Goal: Information Seeking & Learning: Find specific fact

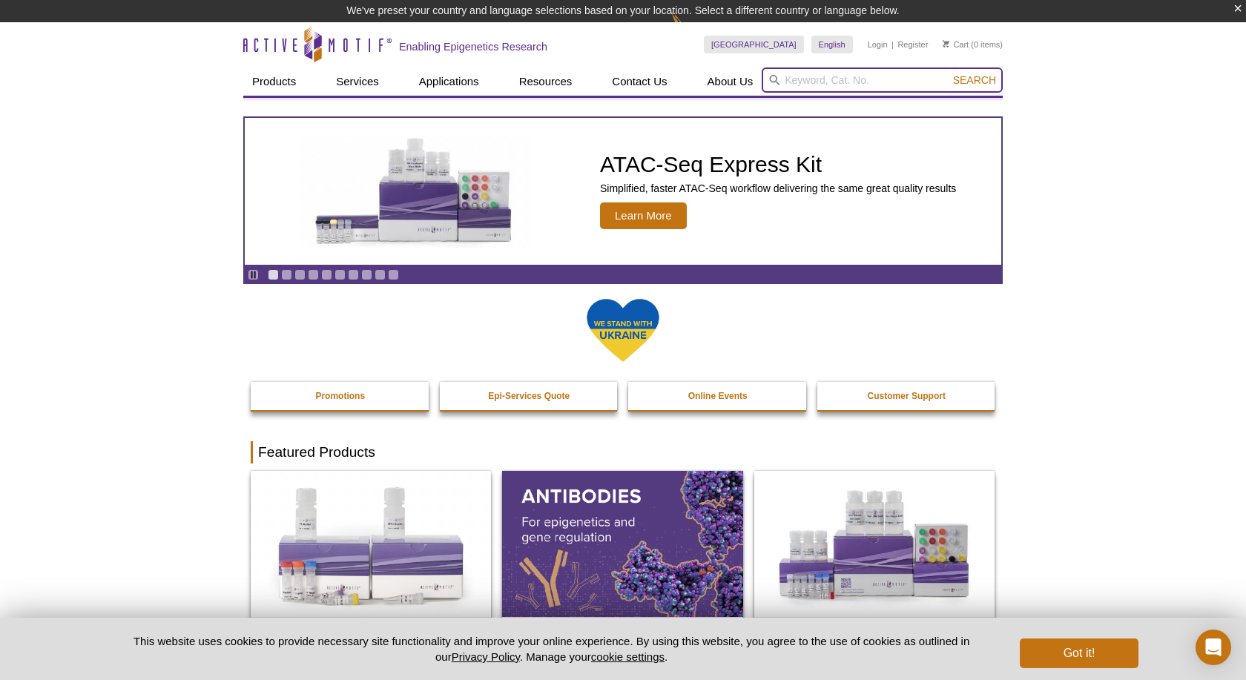
click at [865, 84] on input "search" at bounding box center [882, 79] width 241 height 25
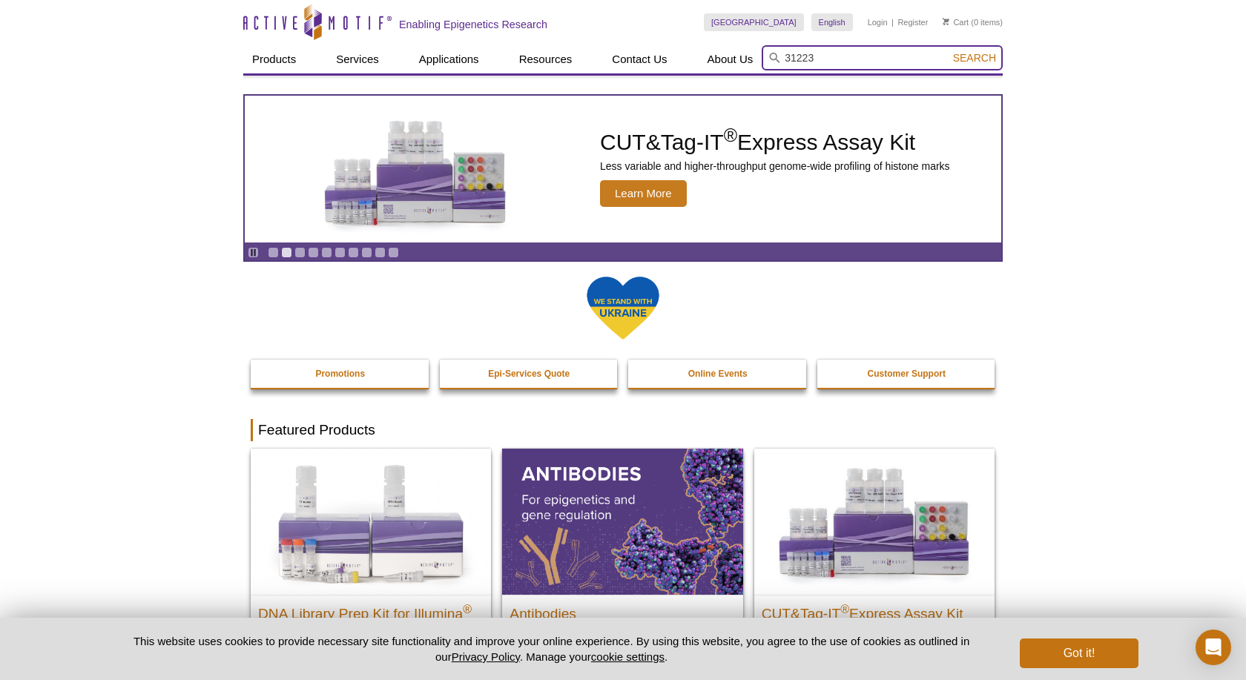
type input "31223"
click at [949, 51] on button "Search" at bounding box center [975, 57] width 52 height 13
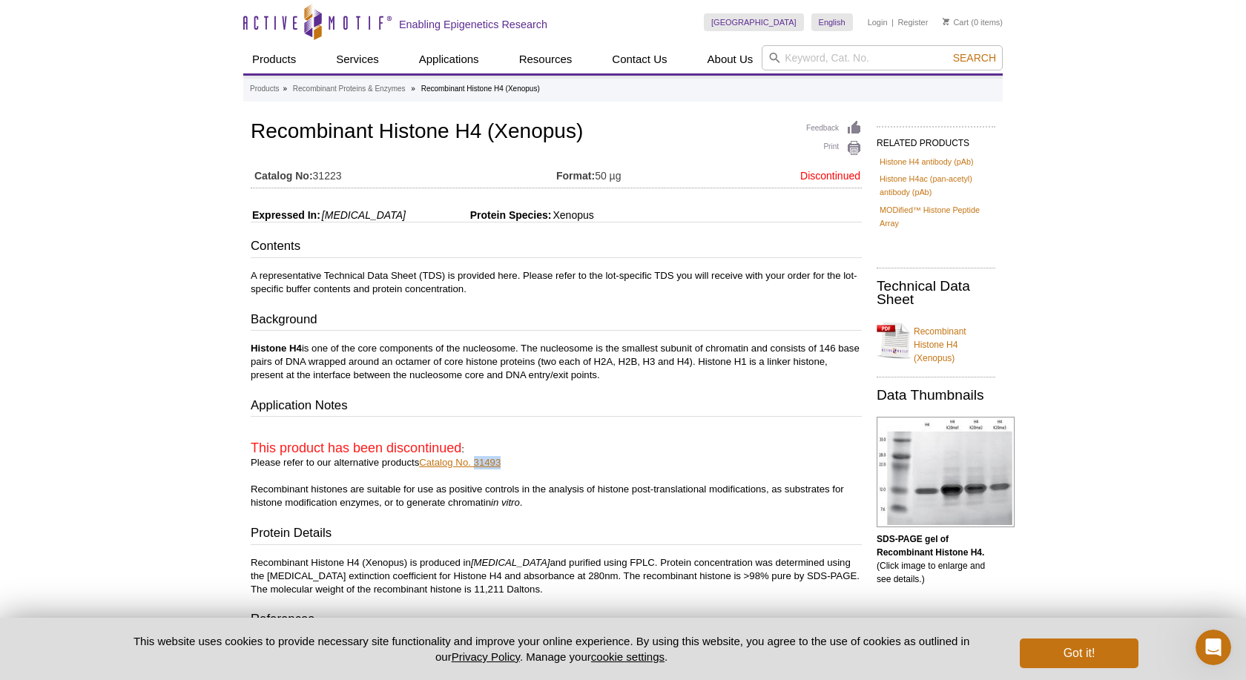
drag, startPoint x: 507, startPoint y: 461, endPoint x: 478, endPoint y: 462, distance: 28.9
click at [478, 462] on p "This product has been discontinued : Please refer to our alternative products C…" at bounding box center [556, 469] width 611 height 82
copy link "31493"
click at [794, 57] on input "search" at bounding box center [882, 57] width 241 height 25
paste input "31893"
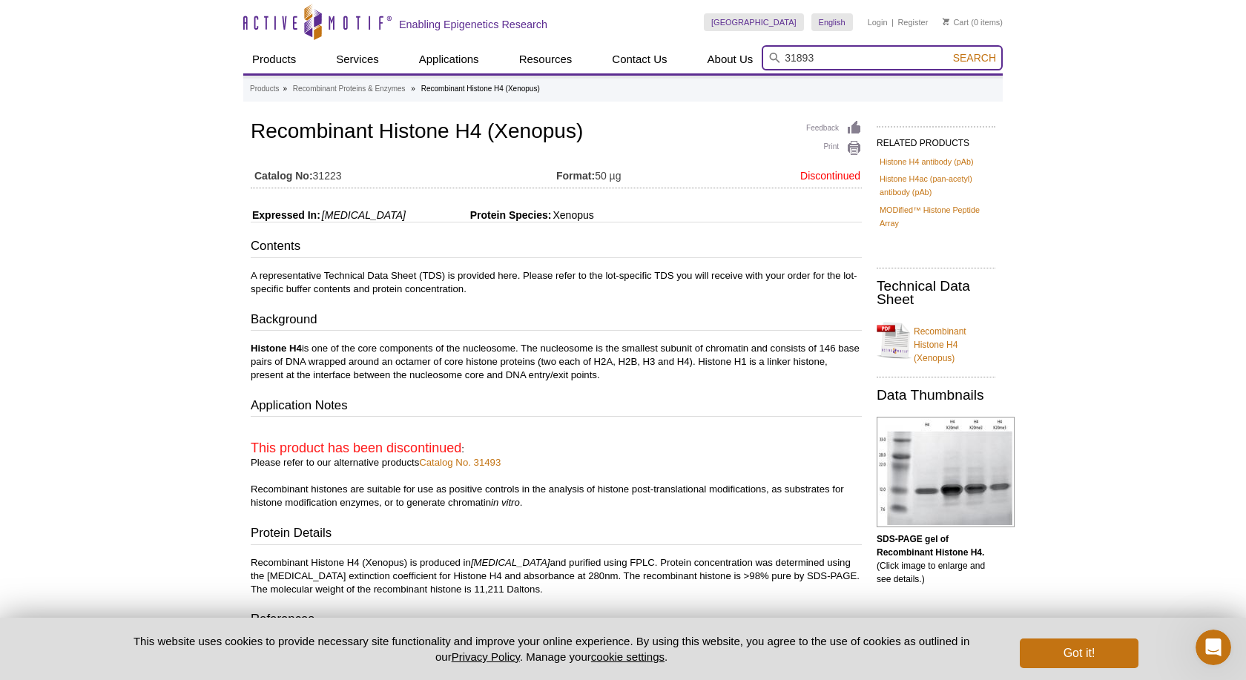
type input "31893"
click at [949, 51] on button "Search" at bounding box center [975, 57] width 52 height 13
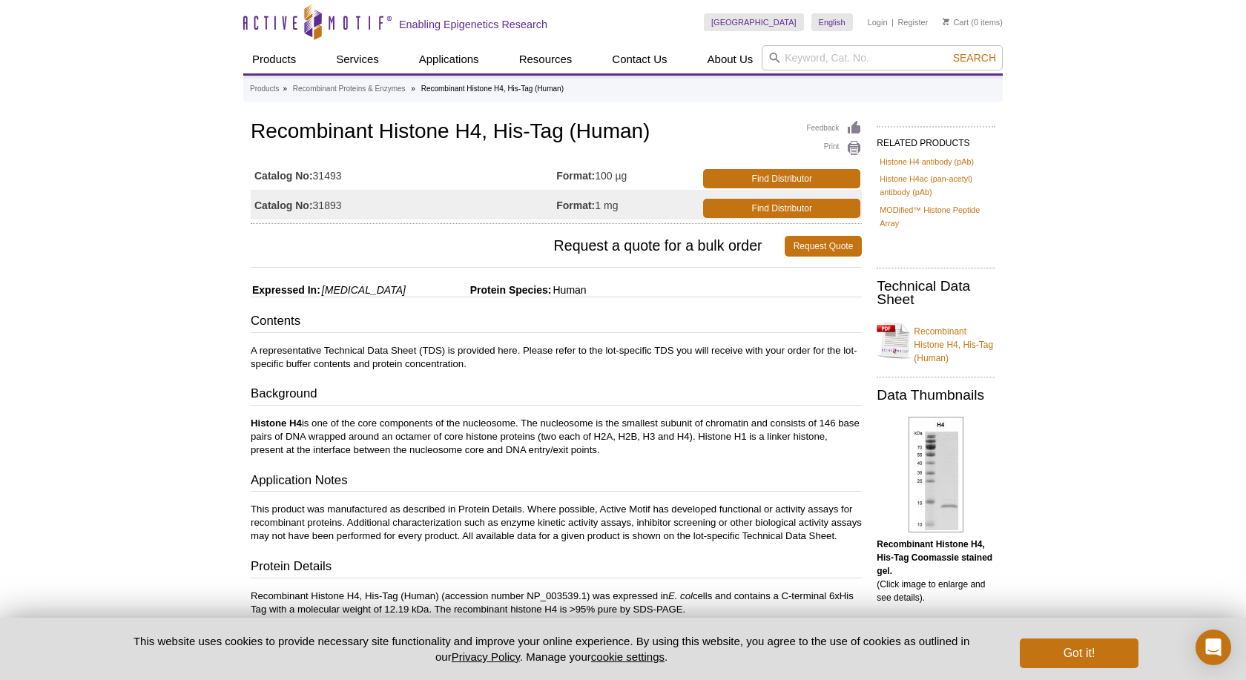
drag, startPoint x: 346, startPoint y: 209, endPoint x: 318, endPoint y: 208, distance: 27.5
click at [318, 208] on td "Catalog No: 31893" at bounding box center [404, 205] width 306 height 30
copy td "31893"
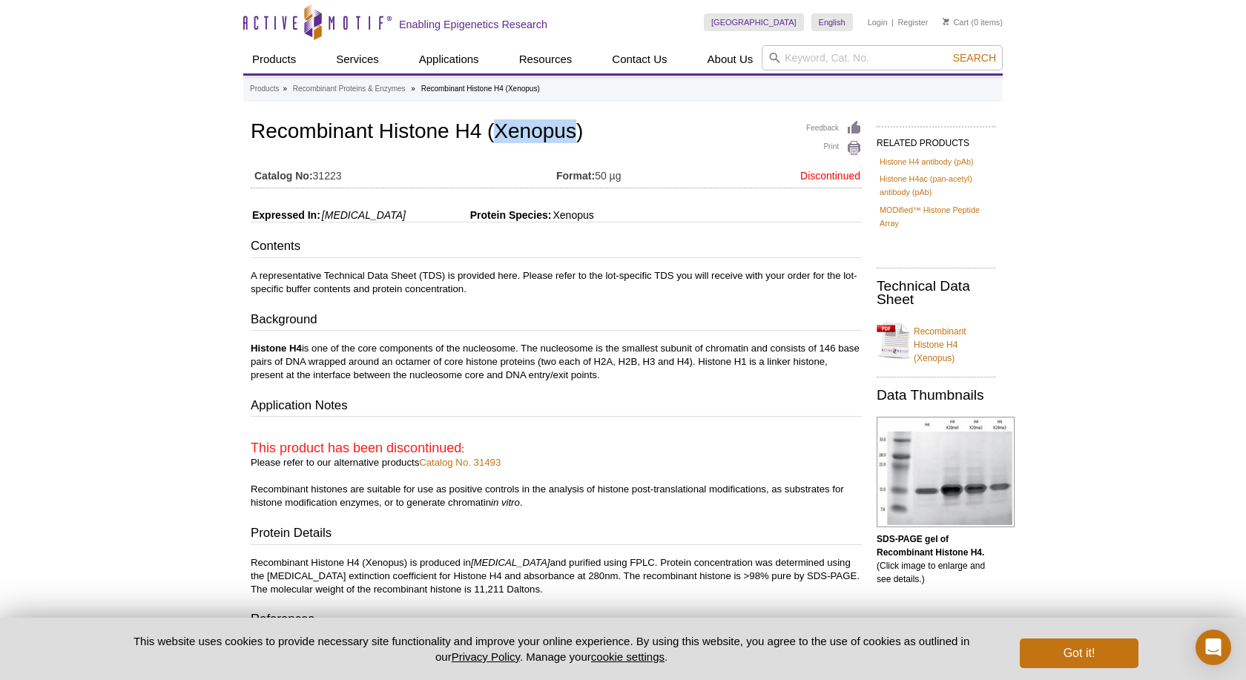
drag, startPoint x: 576, startPoint y: 133, endPoint x: 500, endPoint y: 130, distance: 76.5
click at [500, 130] on h1 "Recombinant Histone H4 (Xenopus)" at bounding box center [556, 132] width 611 height 25
copy h1 "Xenopus"
click at [810, 59] on input "search" at bounding box center [882, 57] width 241 height 25
paste input "Xenopus"
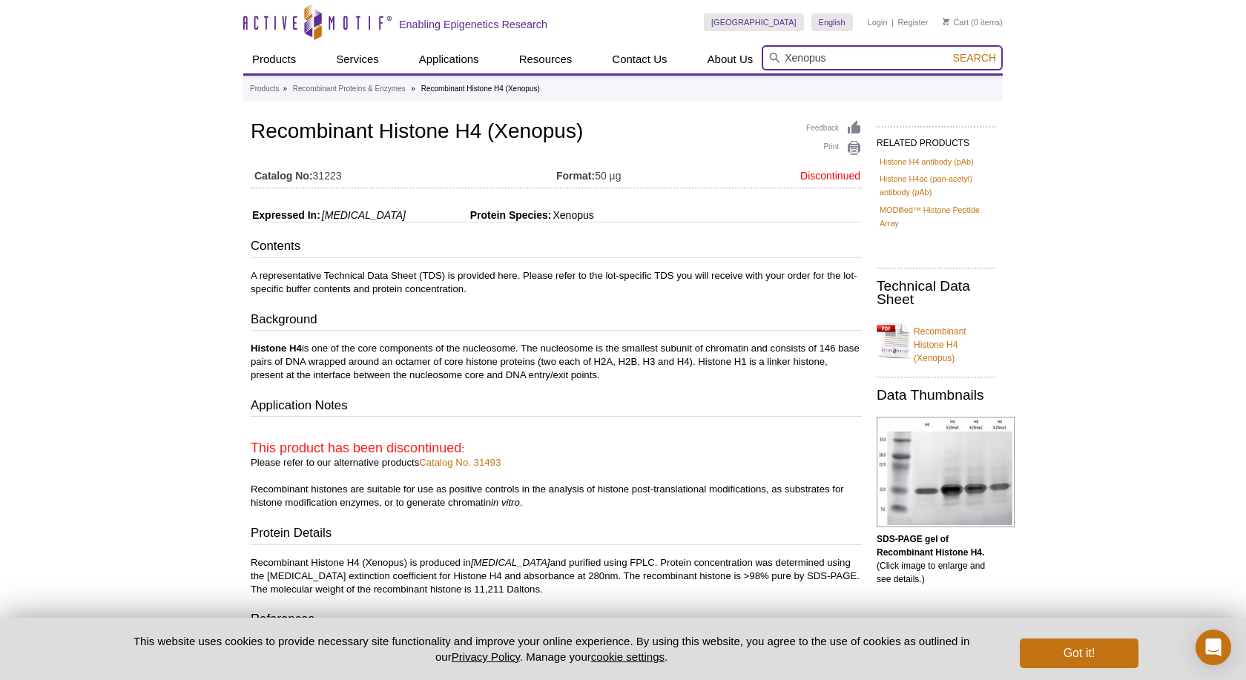
type input "Xenopus"
click at [949, 51] on button "Search" at bounding box center [975, 57] width 52 height 13
